Goal: Task Accomplishment & Management: Complete application form

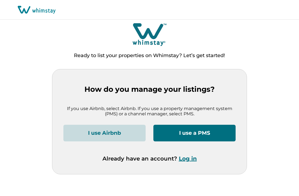
click at [130, 133] on button "I use Airbnb" at bounding box center [104, 133] width 82 height 17
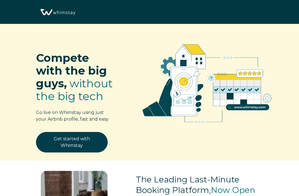
select select "US"
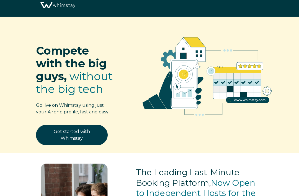
scroll to position [7, 0]
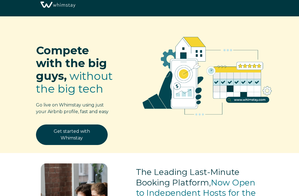
click at [91, 131] on link "Get started with Whimstay" at bounding box center [72, 134] width 72 height 21
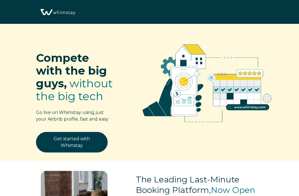
select select "US"
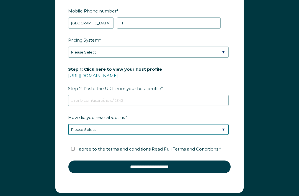
click at [217, 133] on select "Please Select Found Whimstay through a Google search Direct outreach from a Whi…" at bounding box center [148, 129] width 161 height 11
select select "Google Search"
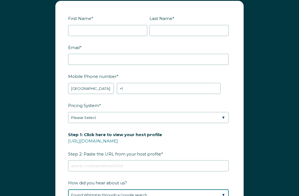
scroll to position [679, 0]
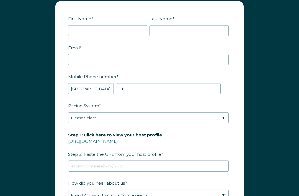
click at [118, 139] on link "[URL][DOMAIN_NAME]" at bounding box center [93, 141] width 50 height 5
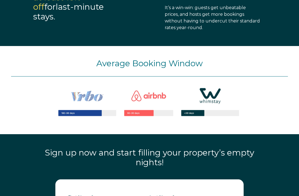
scroll to position [501, 0]
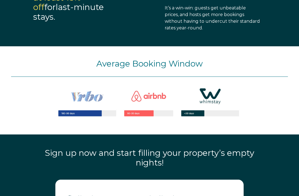
click at [171, 59] on span "Average Booking Window" at bounding box center [149, 63] width 106 height 10
